Goal: Information Seeking & Learning: Learn about a topic

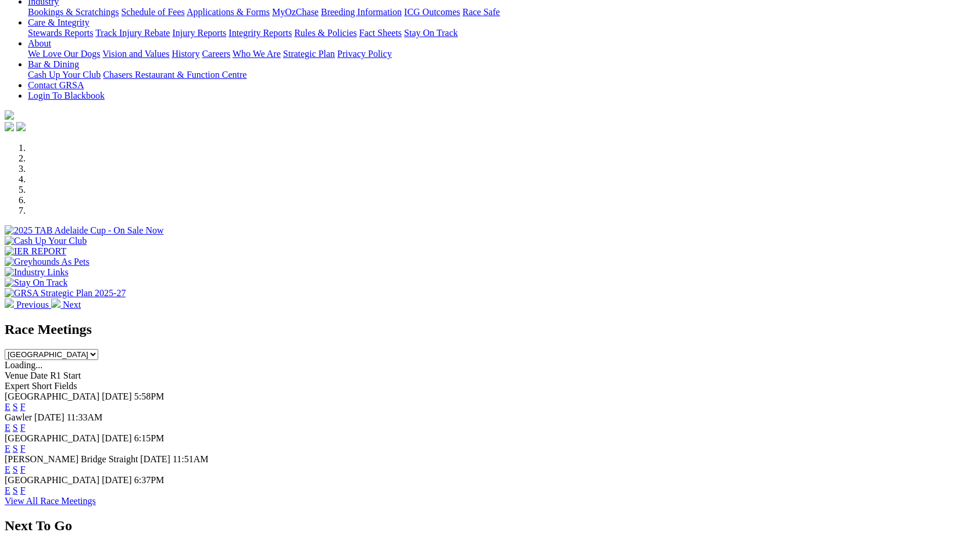
scroll to position [221, 0]
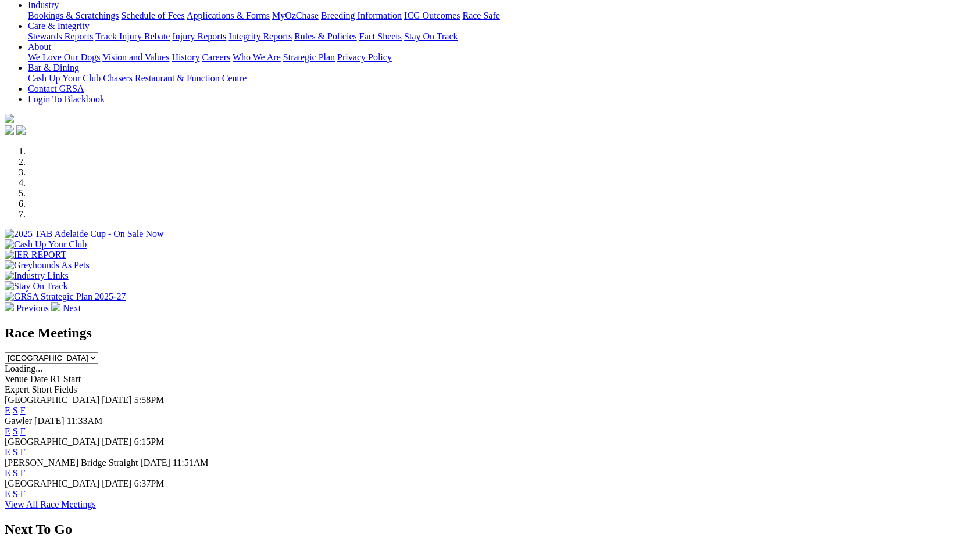
click at [26, 427] on link "F" at bounding box center [22, 432] width 5 height 10
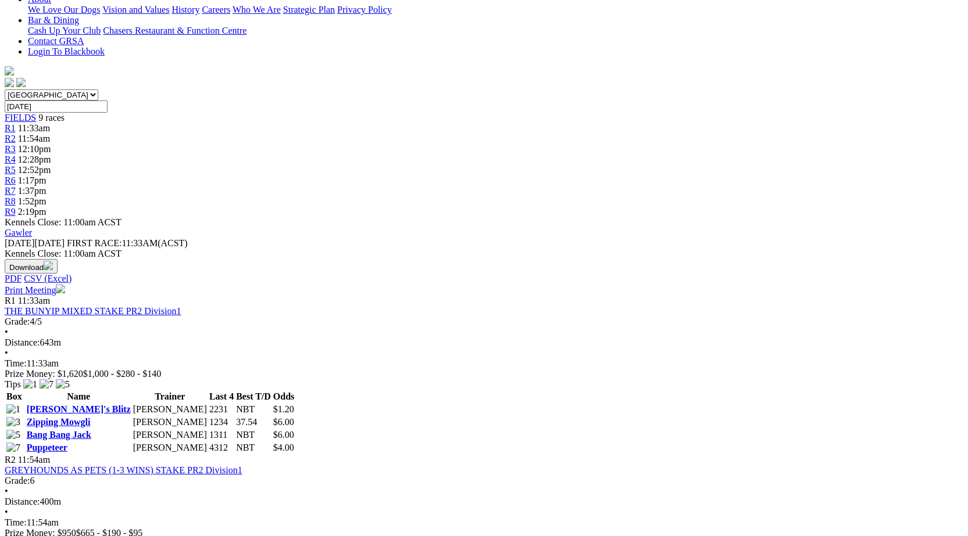
scroll to position [299, 0]
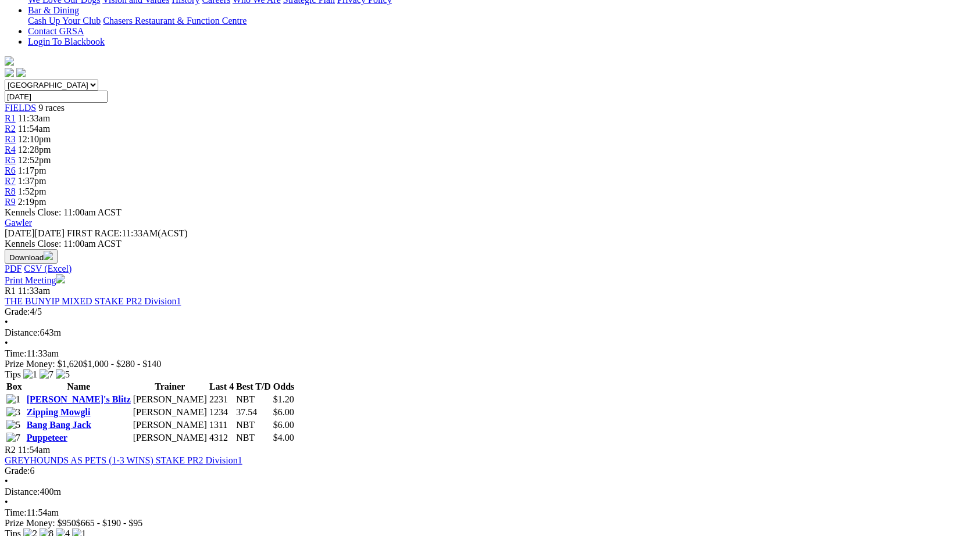
click at [131, 395] on link "Isabella's Blitz" at bounding box center [79, 400] width 104 height 10
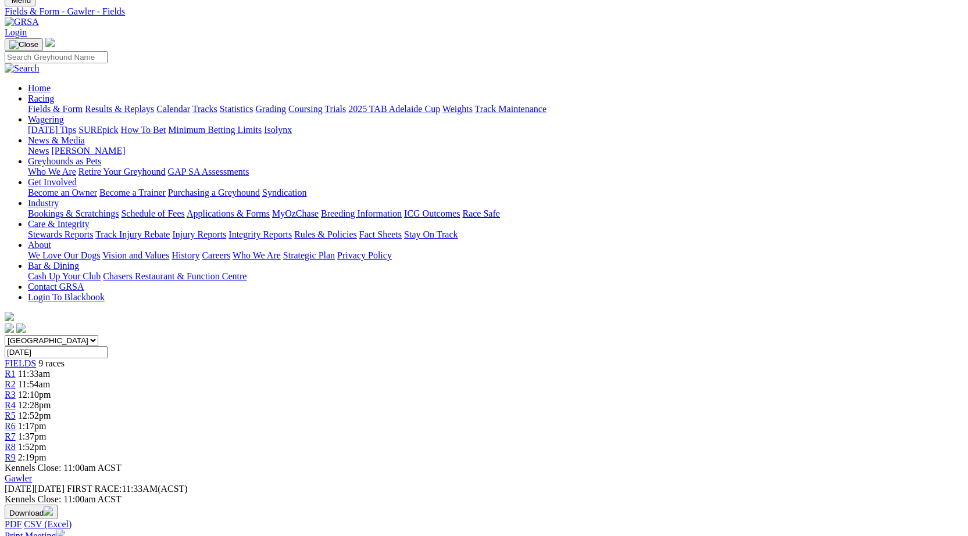
scroll to position [85, 0]
